Goal: Use online tool/utility

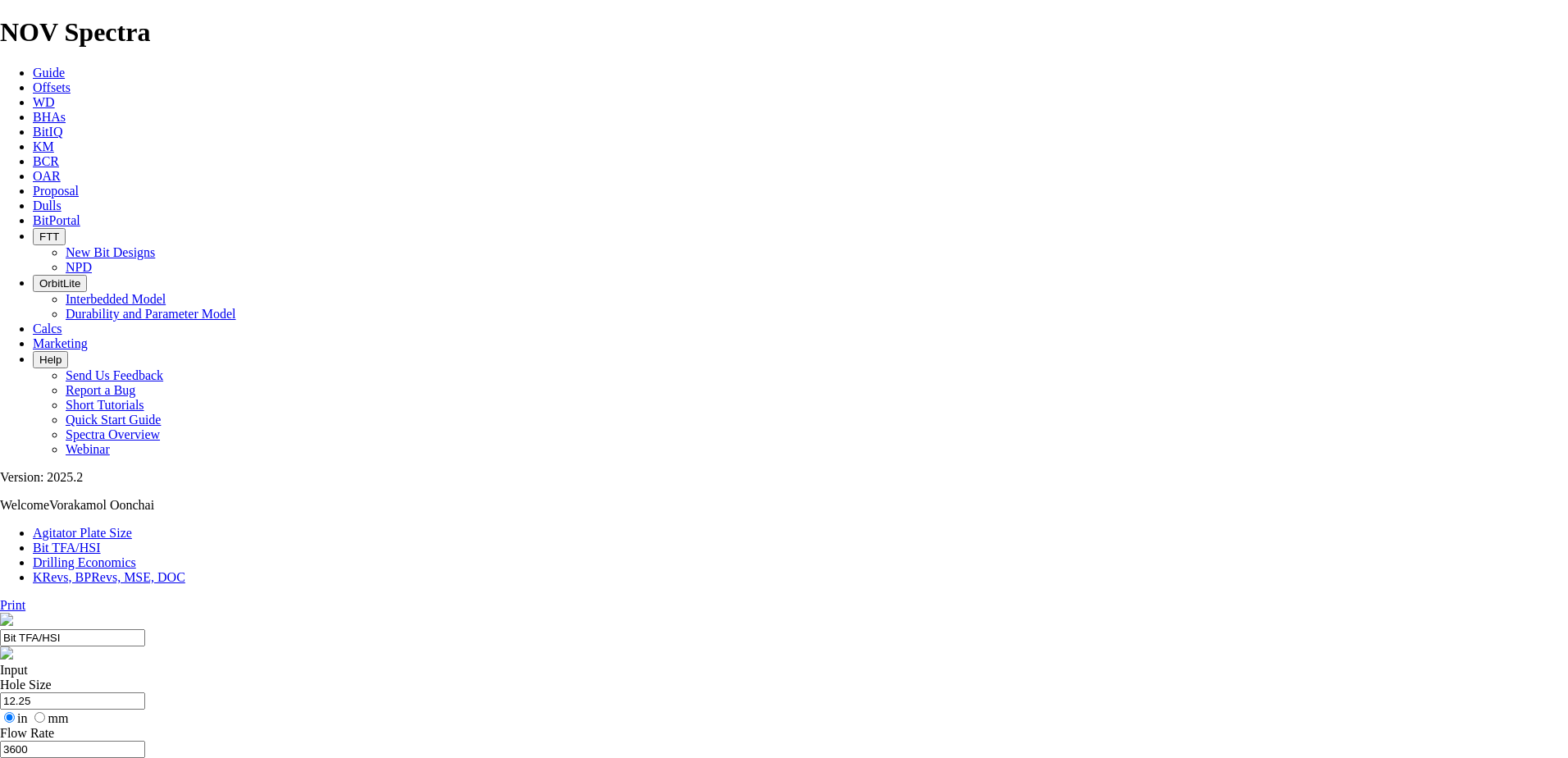
select select "number:16"
select select "number:18"
type input "6"
select select "number:0"
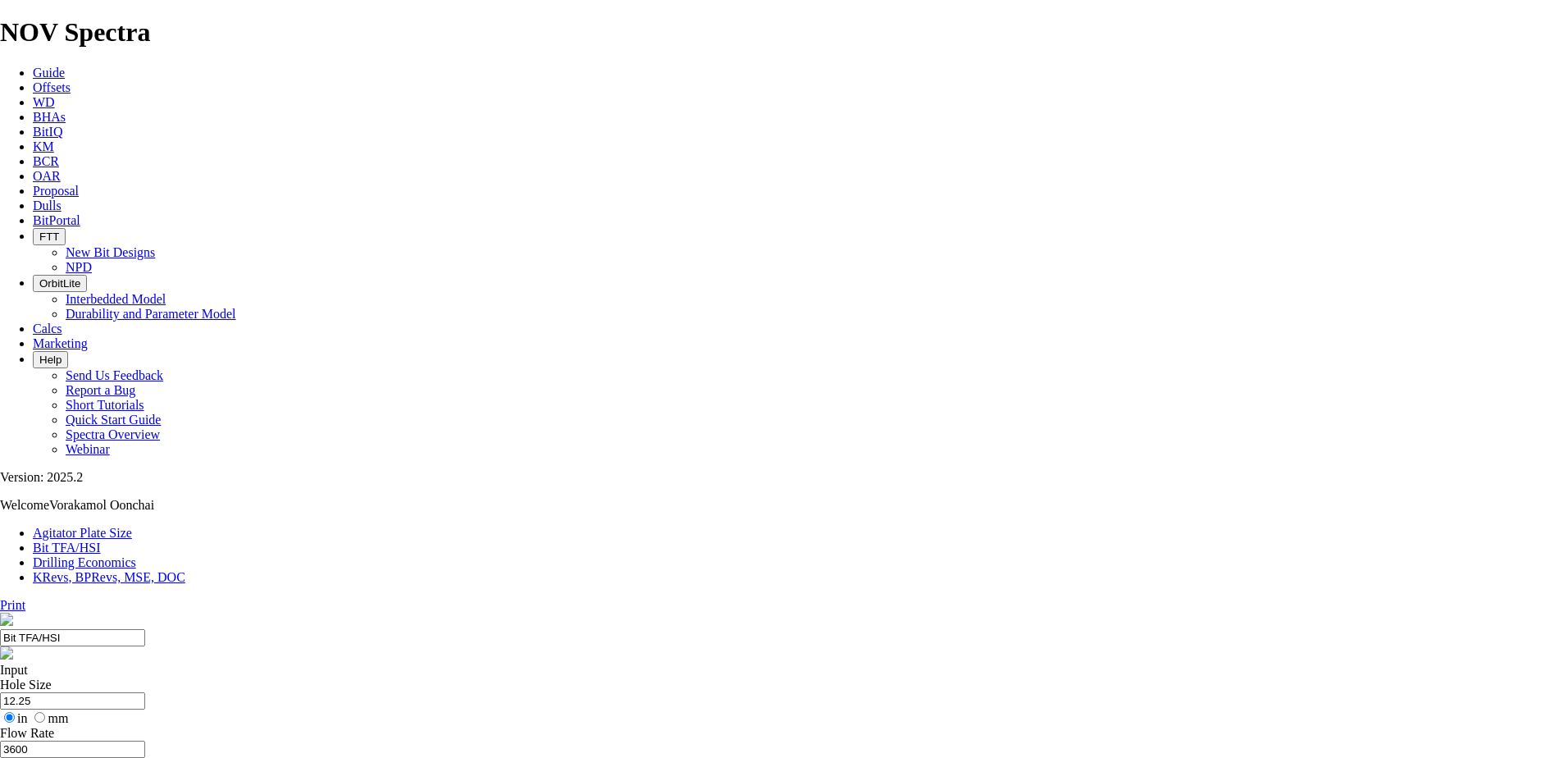
select select "number:0"
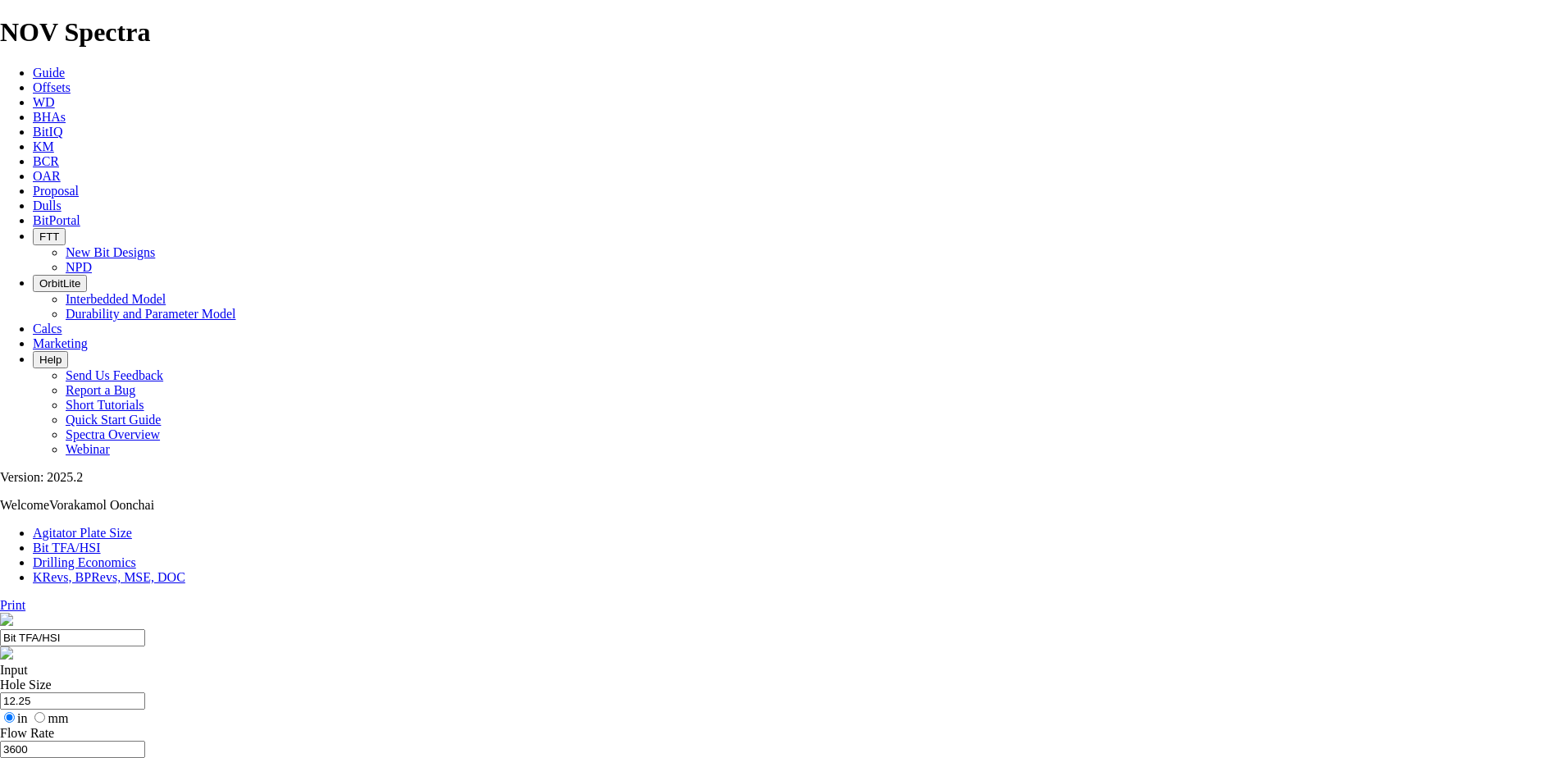
drag, startPoint x: 589, startPoint y: 434, endPoint x: 600, endPoint y: 433, distance: 11.0
type input "6"
select select "number:16"
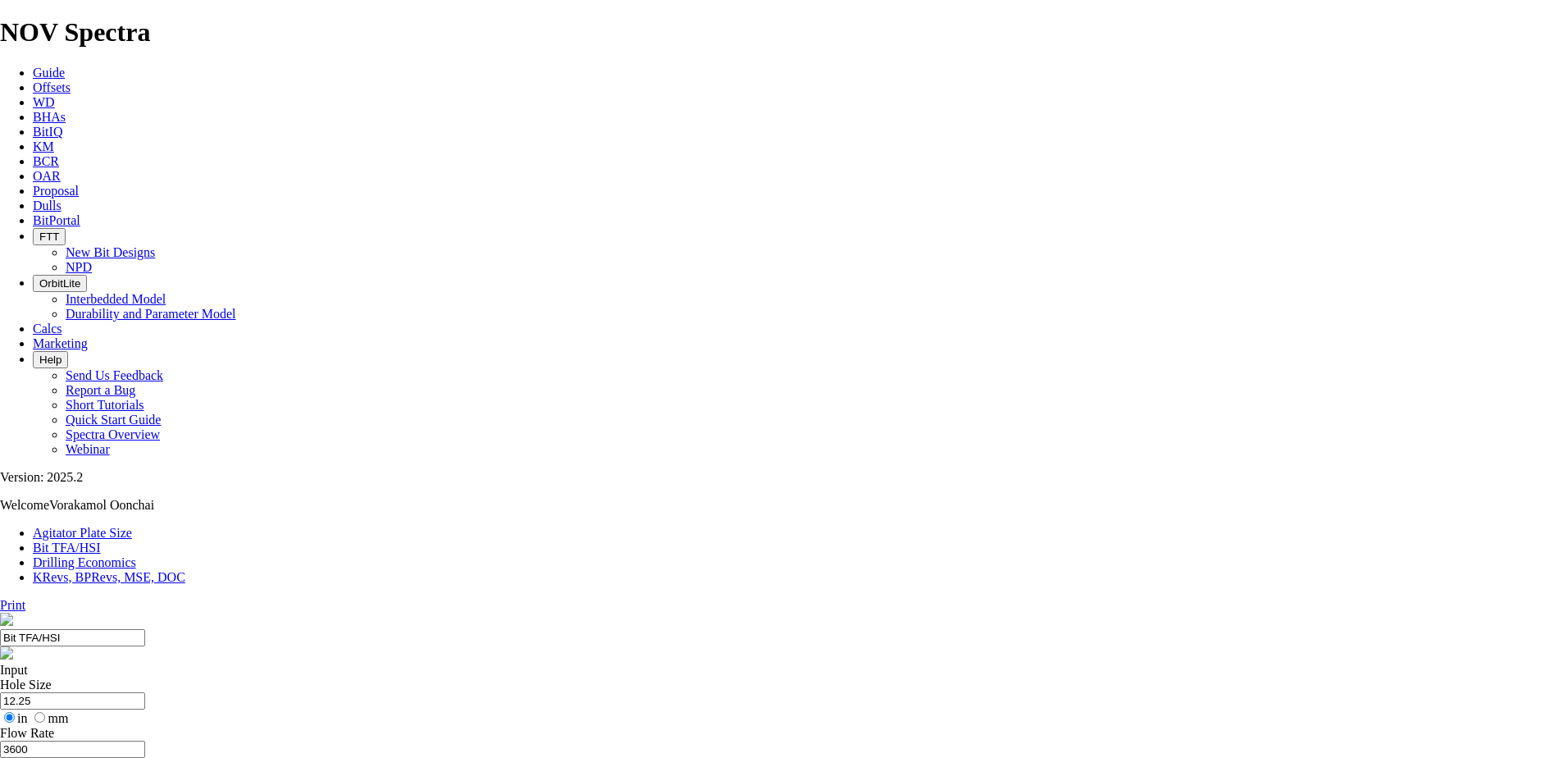
select select "number:16"
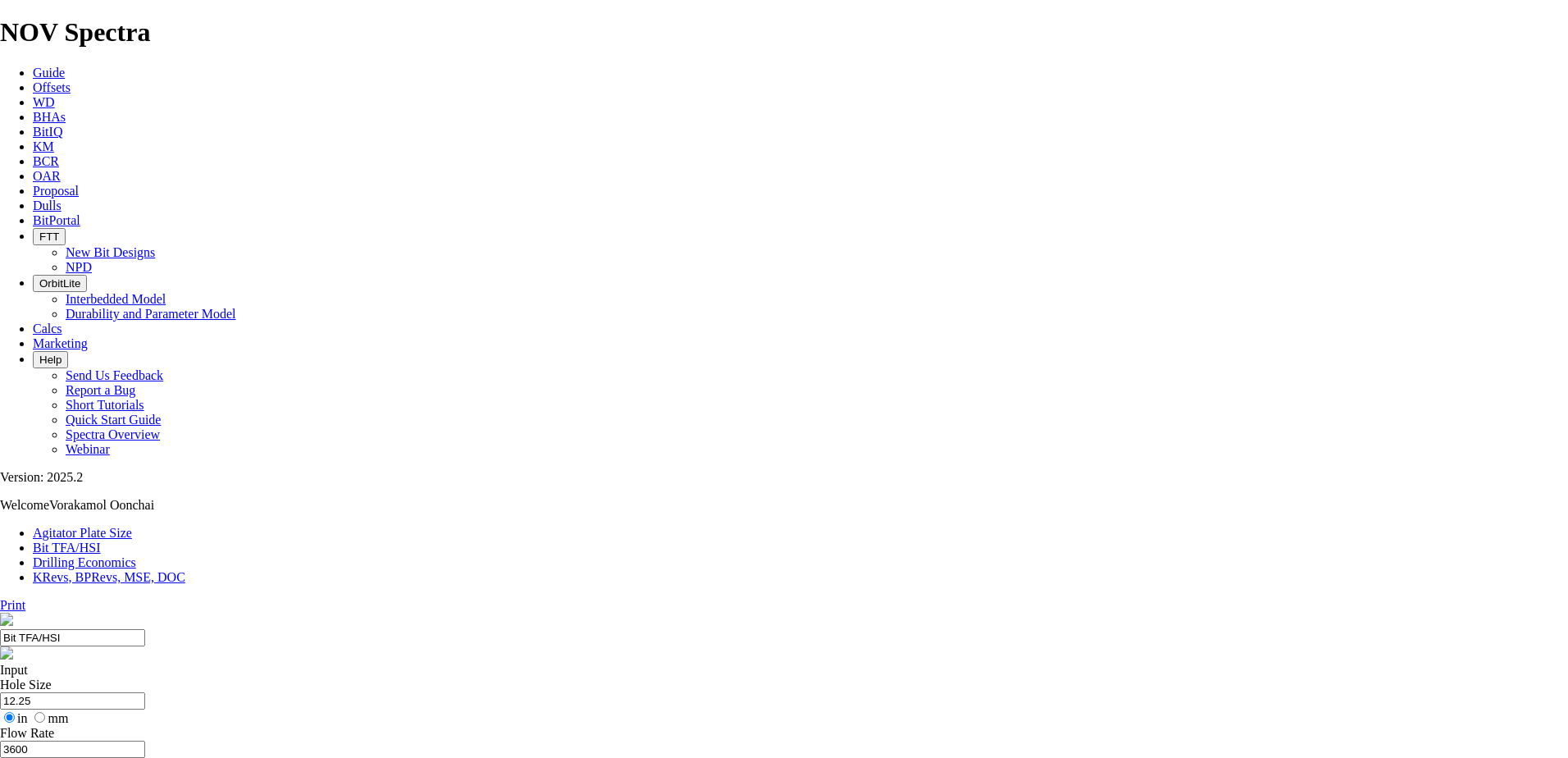
select select "number:16"
select select "number:15"
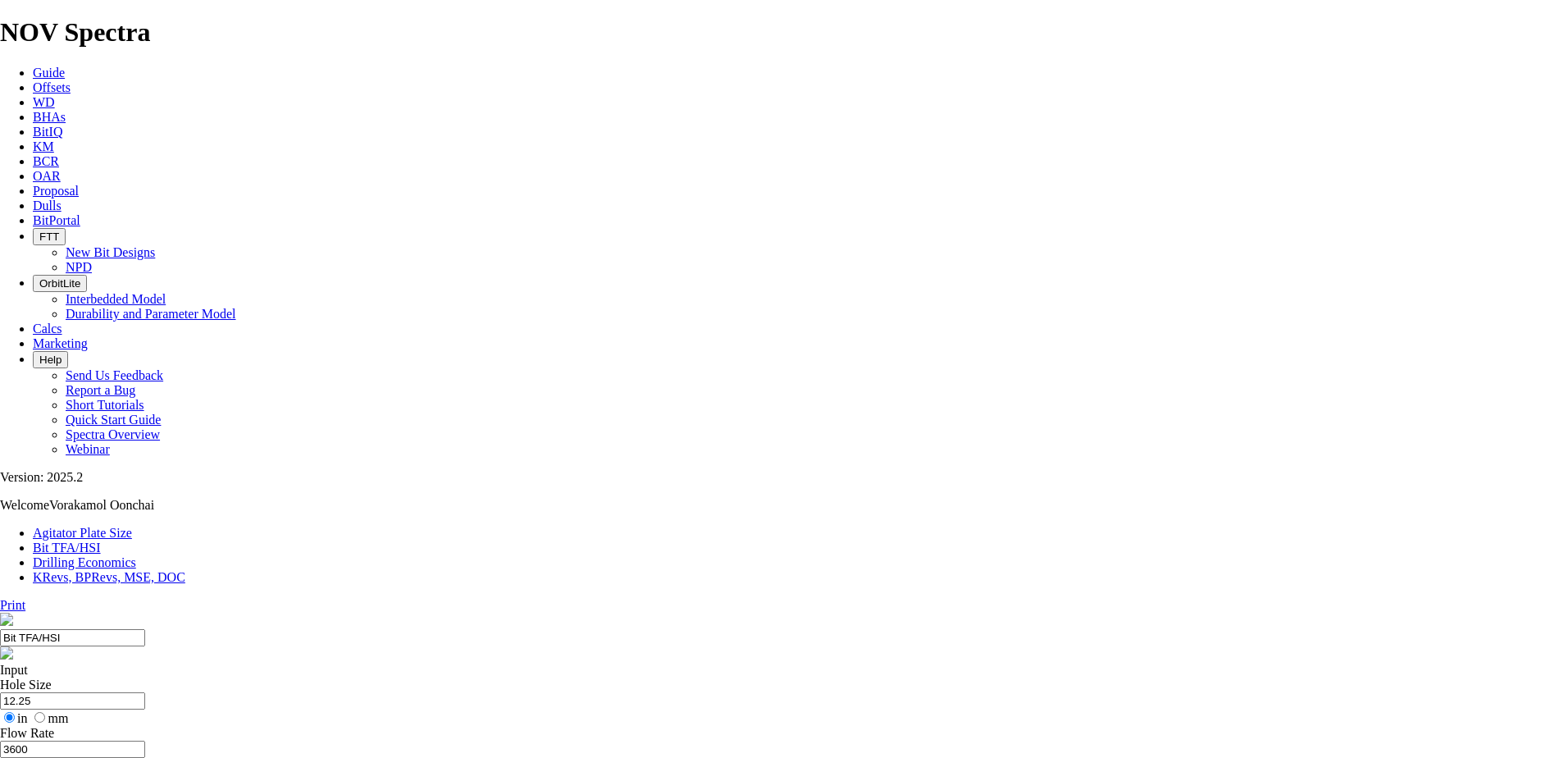
select select "number:15"
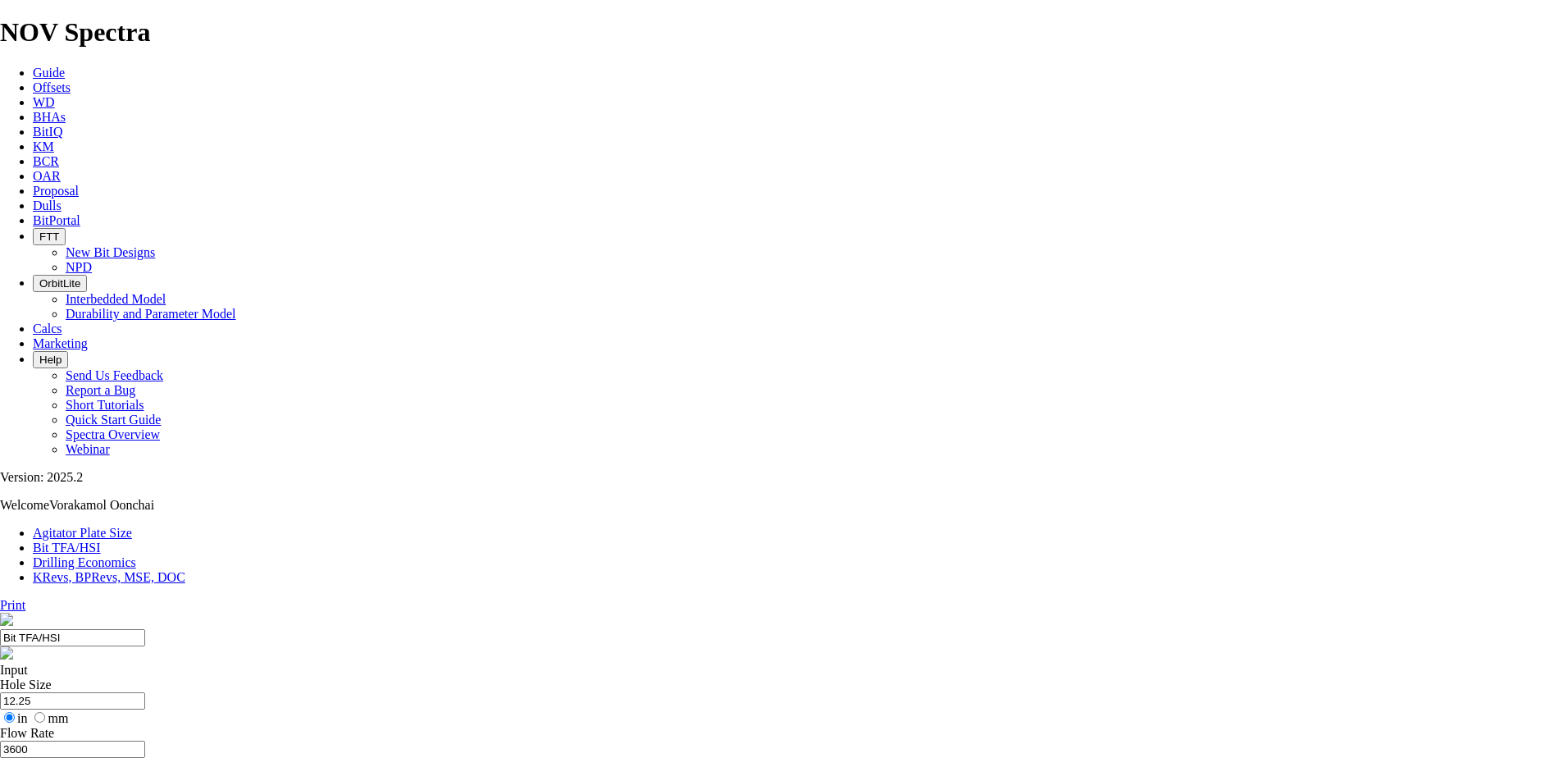
select select "number:18"
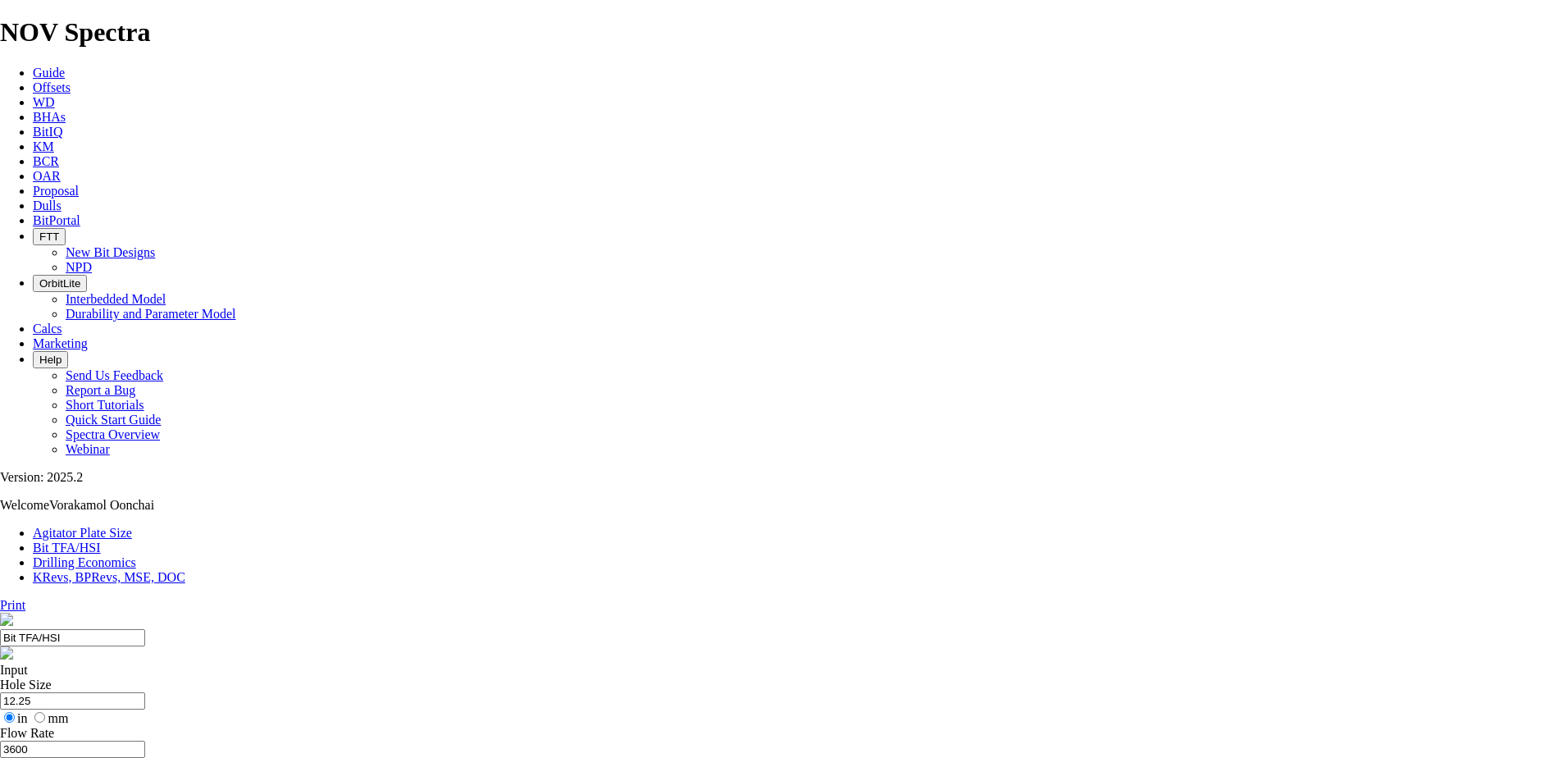
select select "number:18"
select select "number:16"
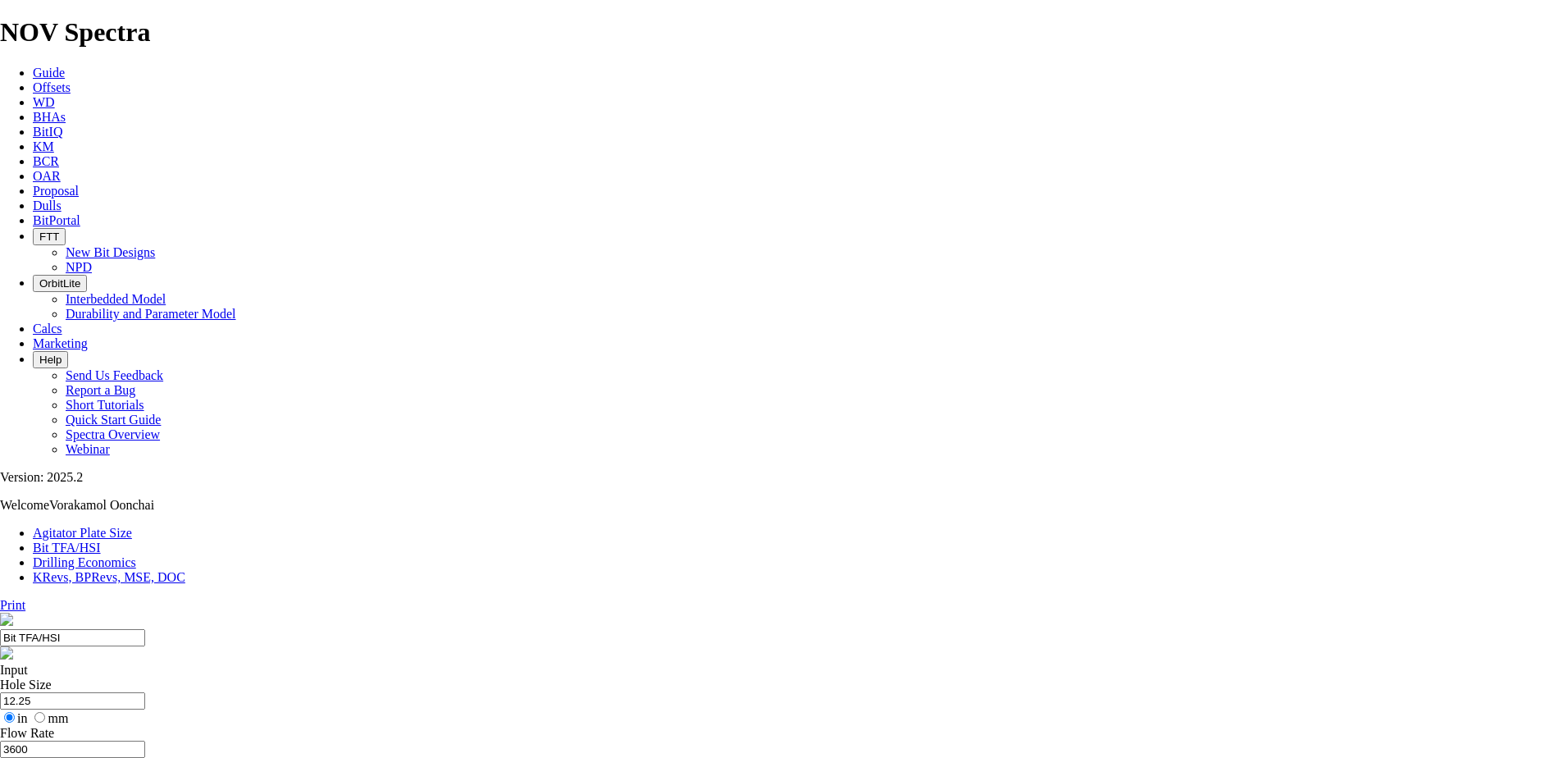
select select "number:16"
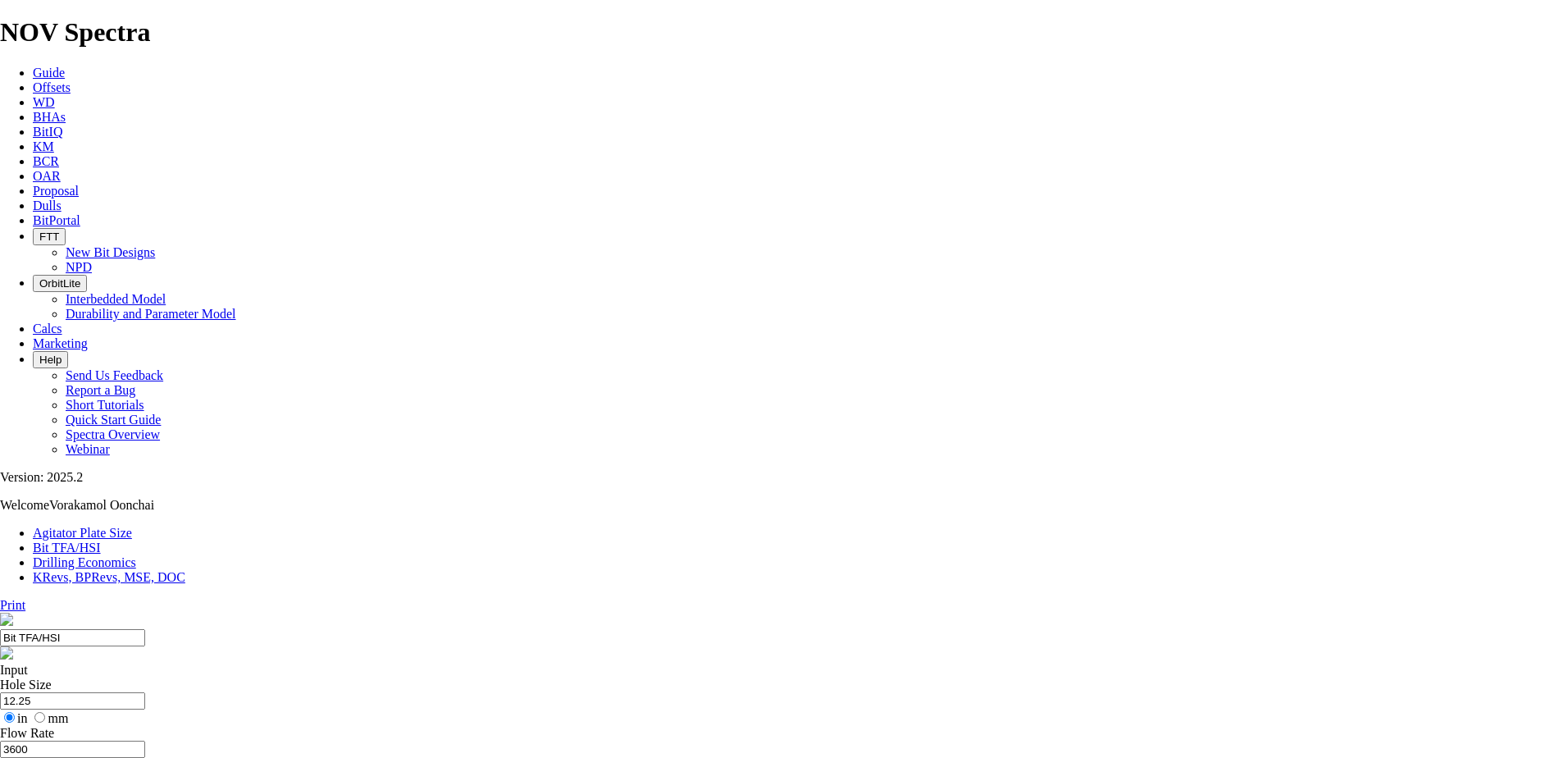
select select "number:16"
